Goal: Task Accomplishment & Management: Manage account settings

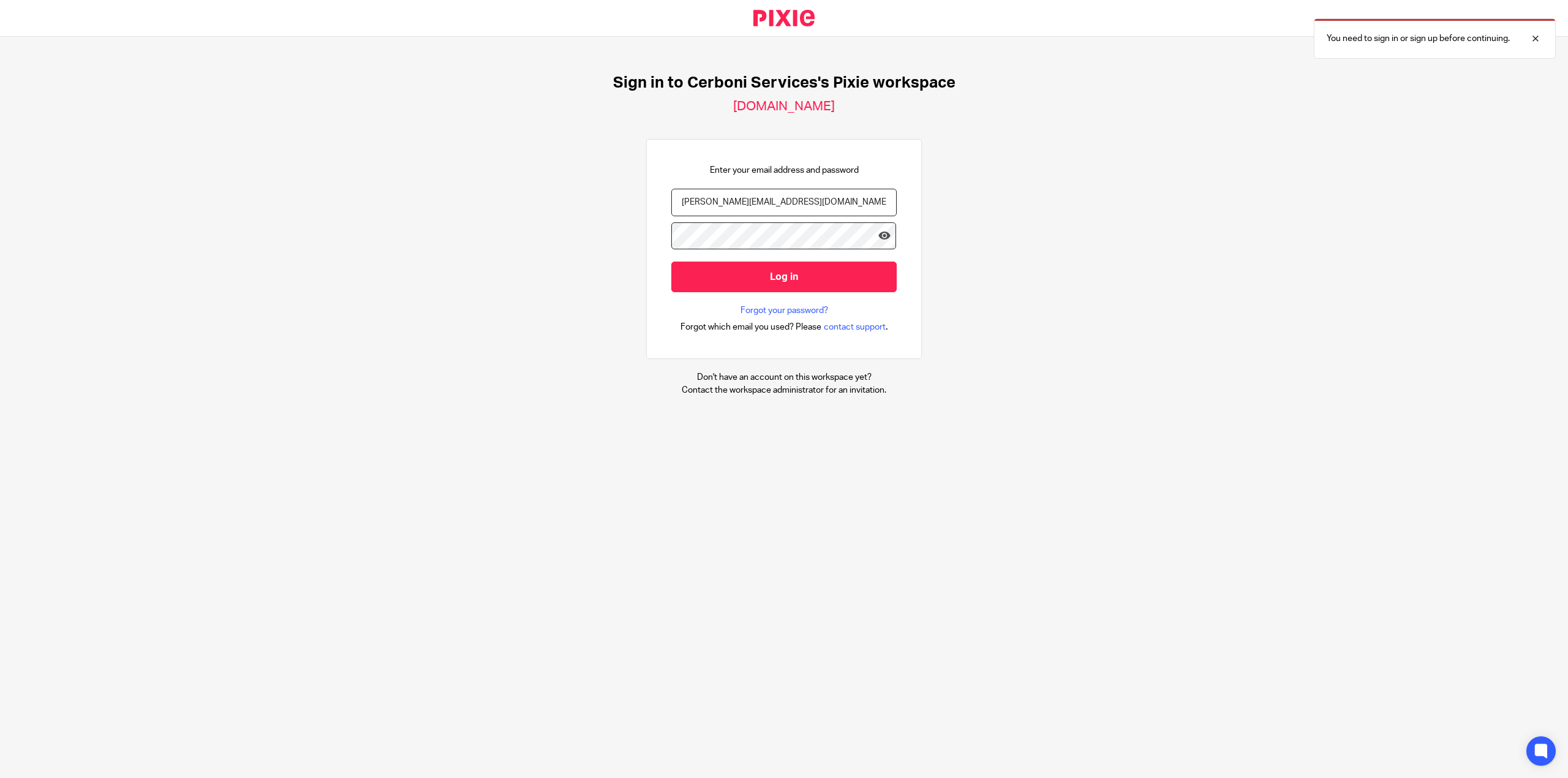
type input "[PERSON_NAME][EMAIL_ADDRESS][DOMAIN_NAME]"
click at [671, 277] on input "Log in" at bounding box center [783, 276] width 226 height 30
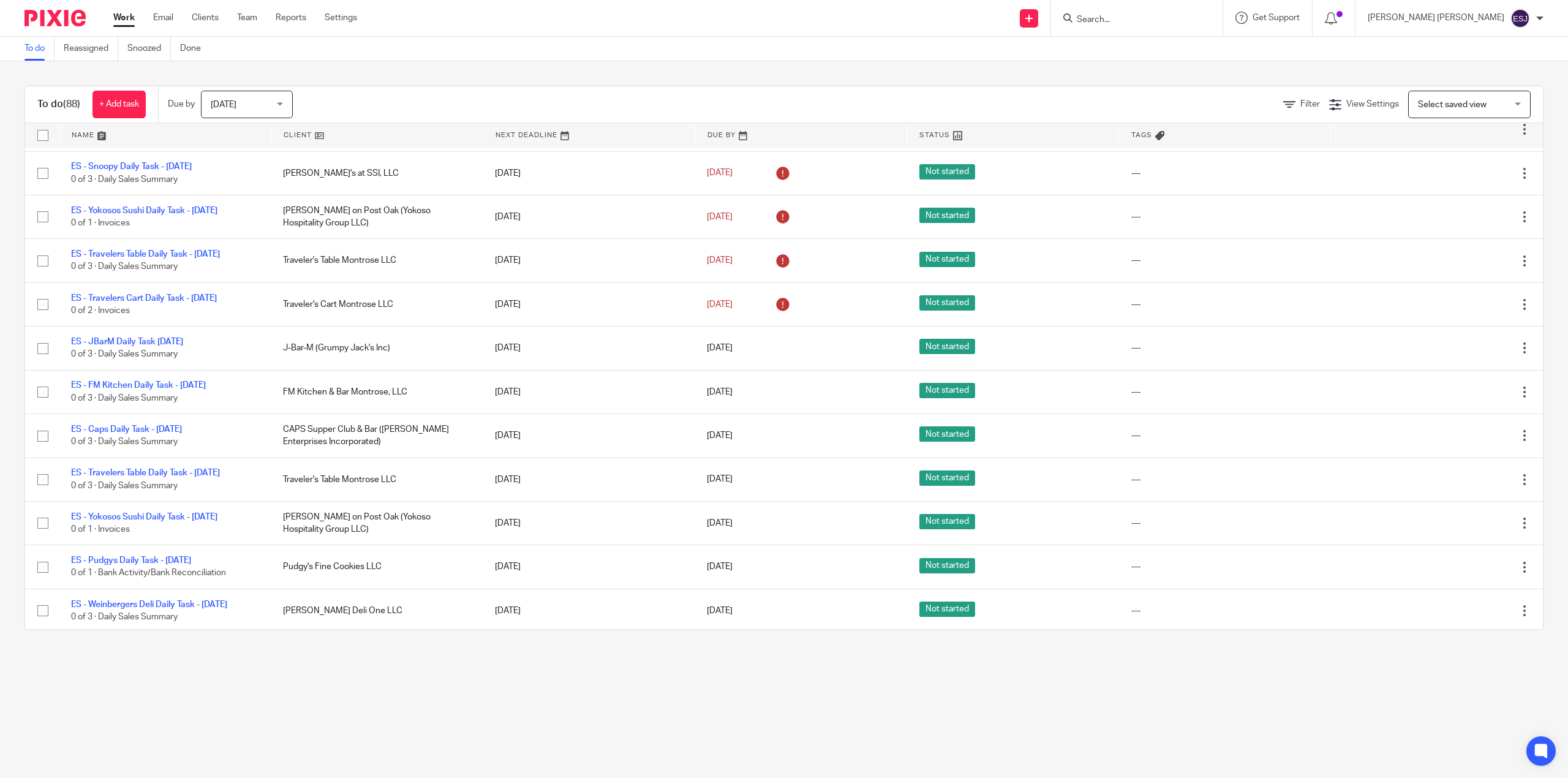
scroll to position [3396, 0]
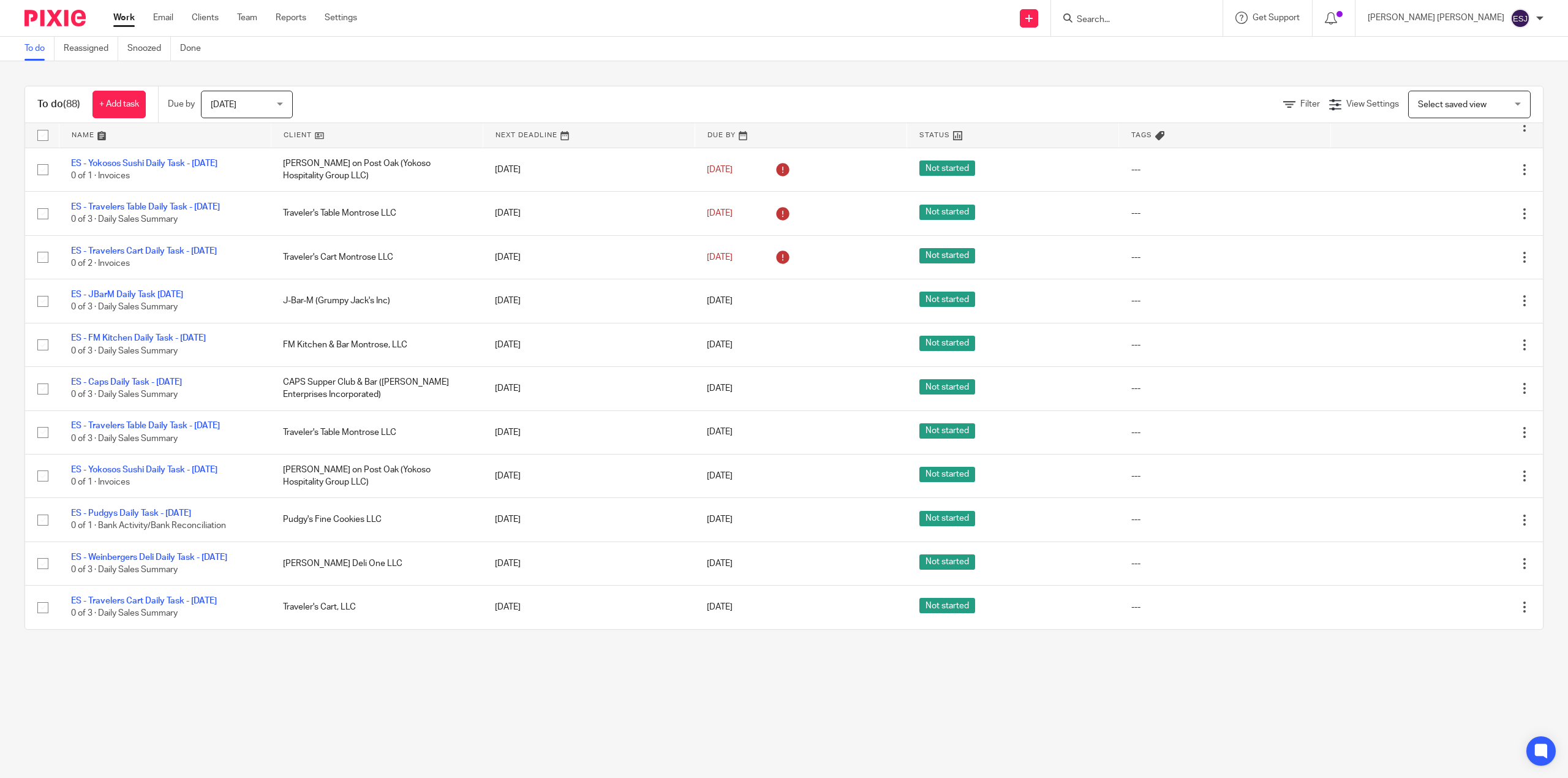
click at [80, 19] on img at bounding box center [55, 18] width 61 height 17
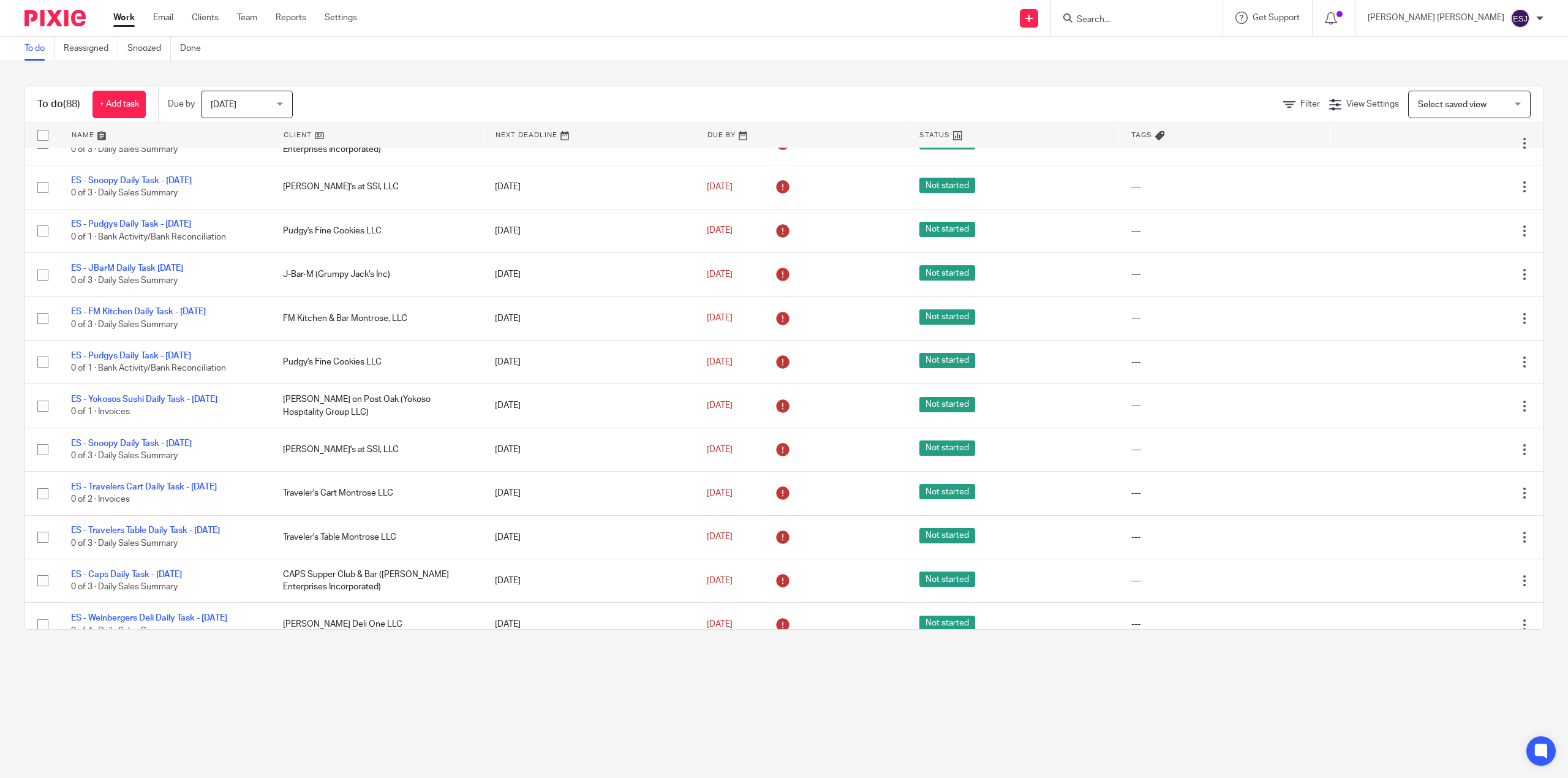
scroll to position [898, 0]
